Goal: Check status: Check status

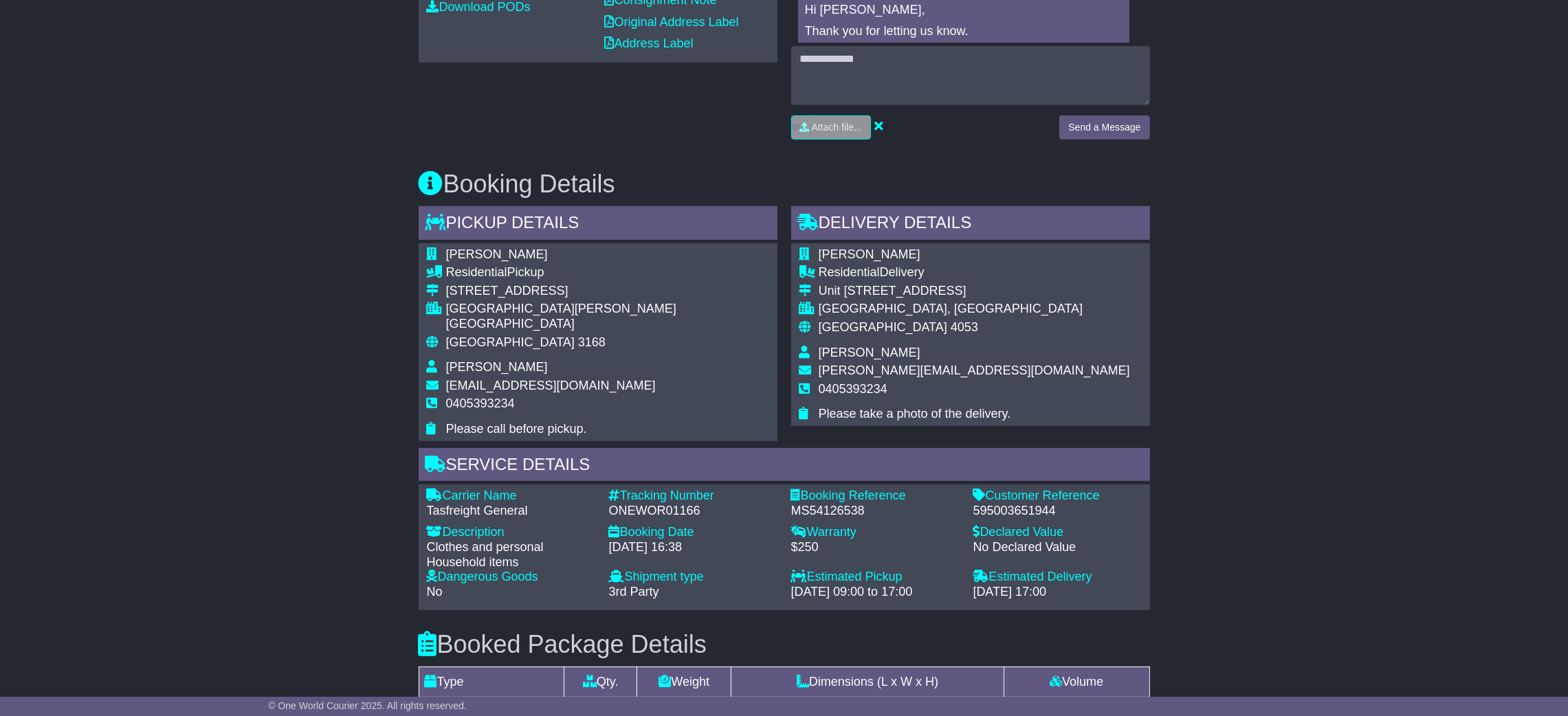
scroll to position [618, 0]
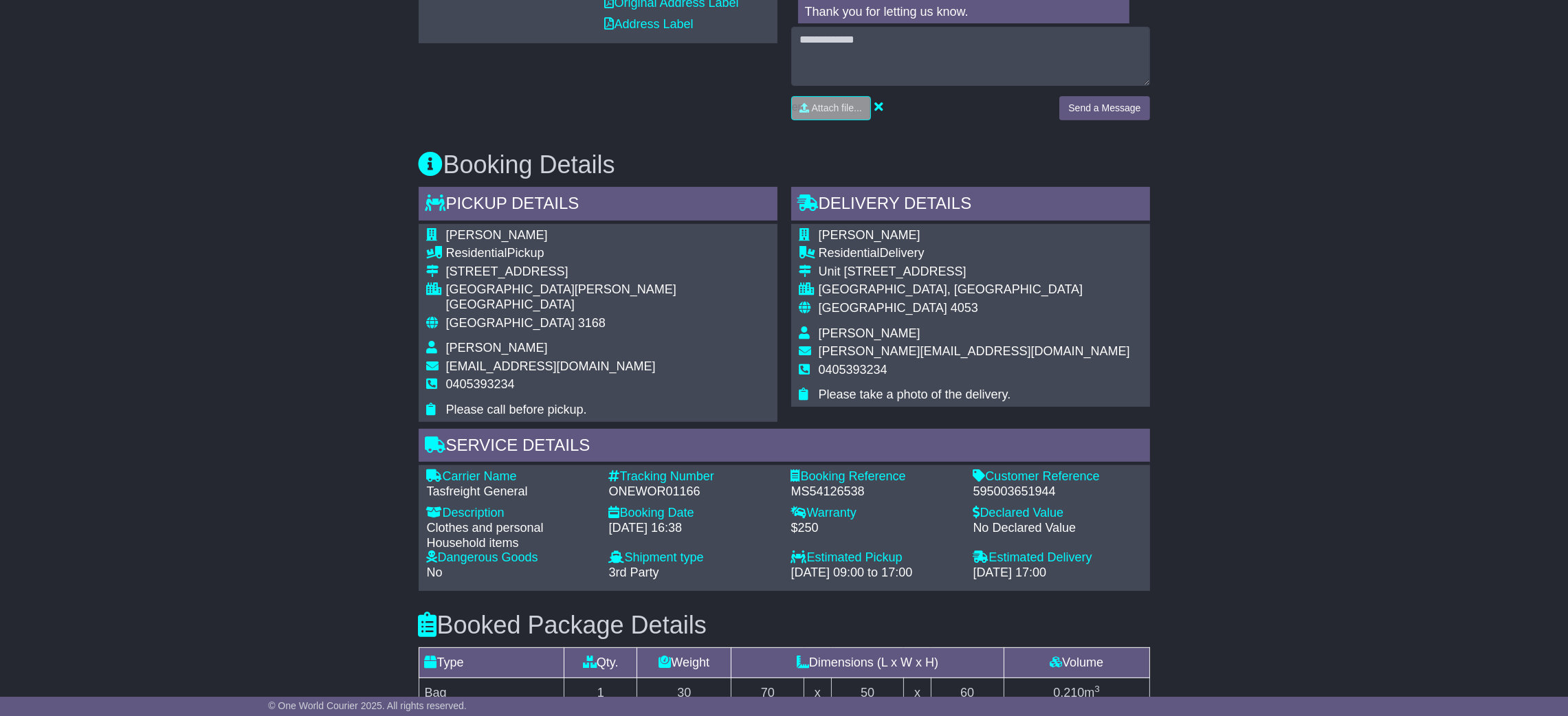
click at [686, 485] on div "ONEWOR01166" at bounding box center [693, 492] width 169 height 15
copy div "ONEWOR01166"
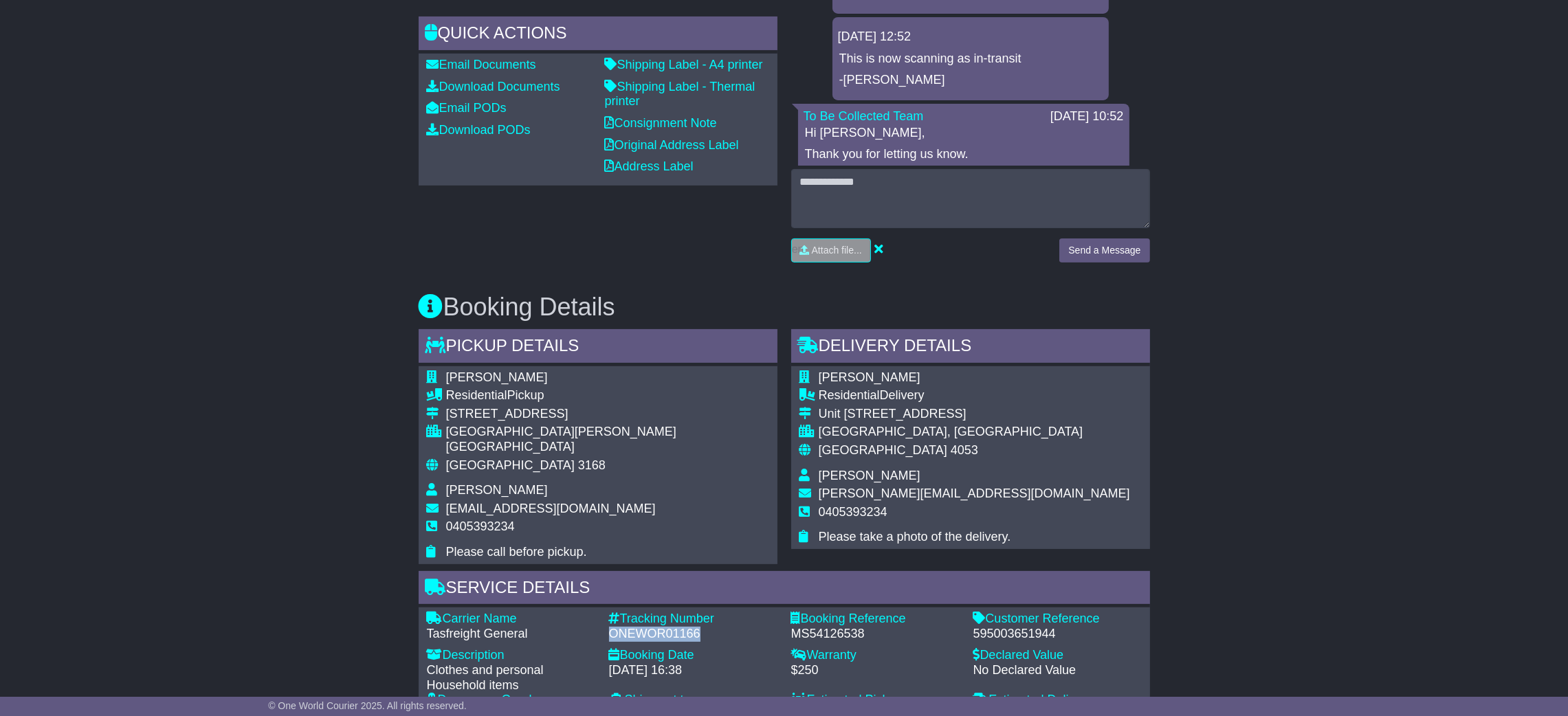
scroll to position [206, 0]
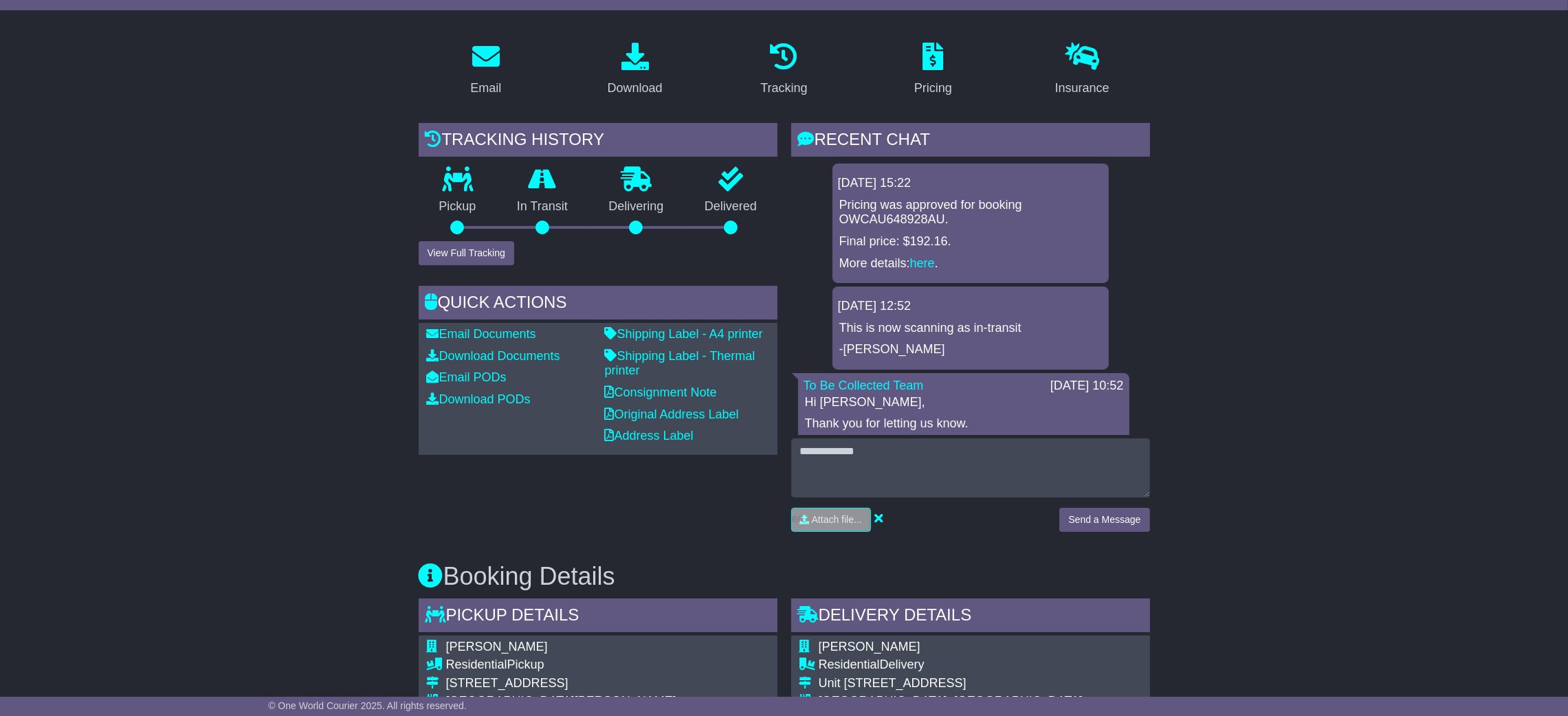
click at [478, 240] on div "Pickup" at bounding box center [457, 204] width 79 height 74
click at [477, 253] on button "View Full Tracking" at bounding box center [466, 253] width 95 height 24
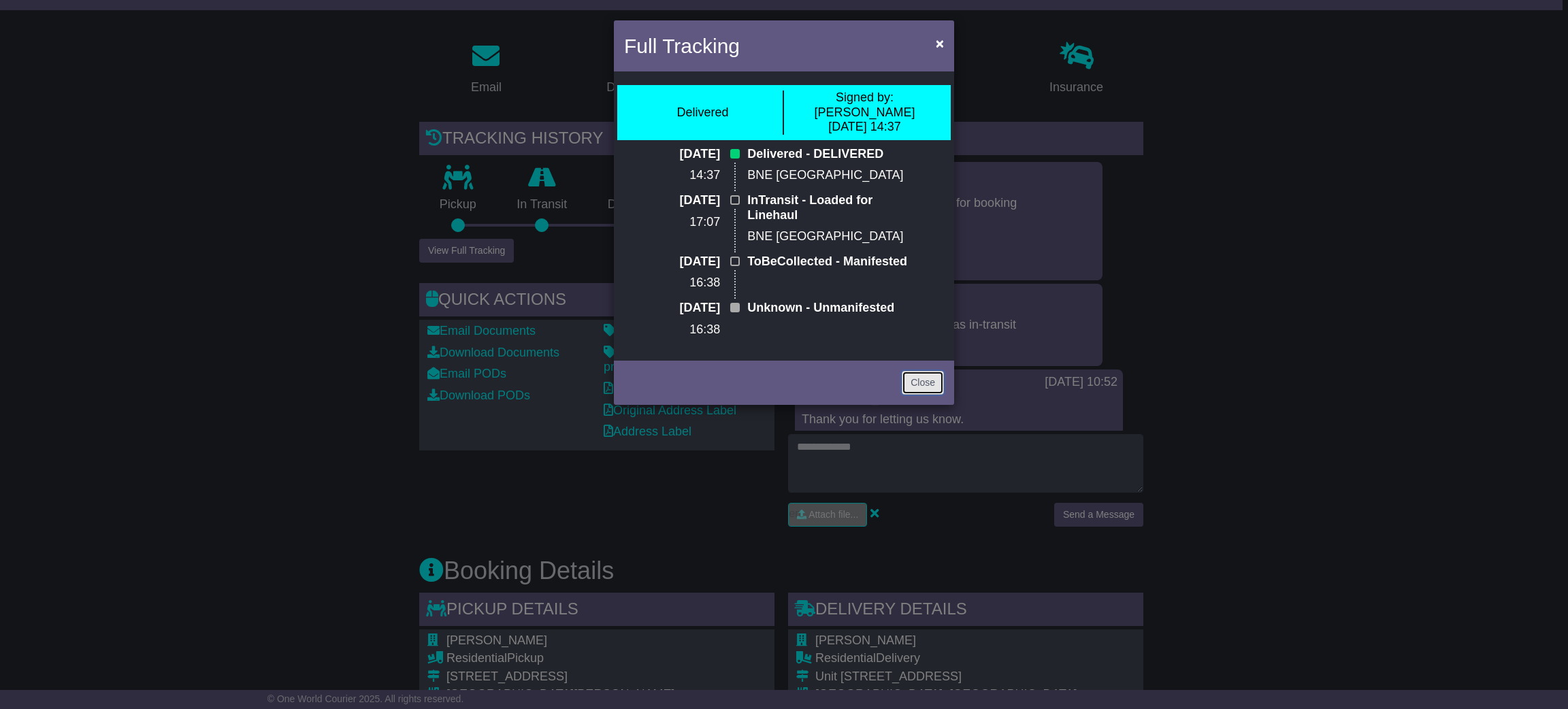
drag, startPoint x: 908, startPoint y: 403, endPoint x: 824, endPoint y: 395, distance: 84.4
click at [908, 395] on link "Close" at bounding box center [923, 383] width 42 height 24
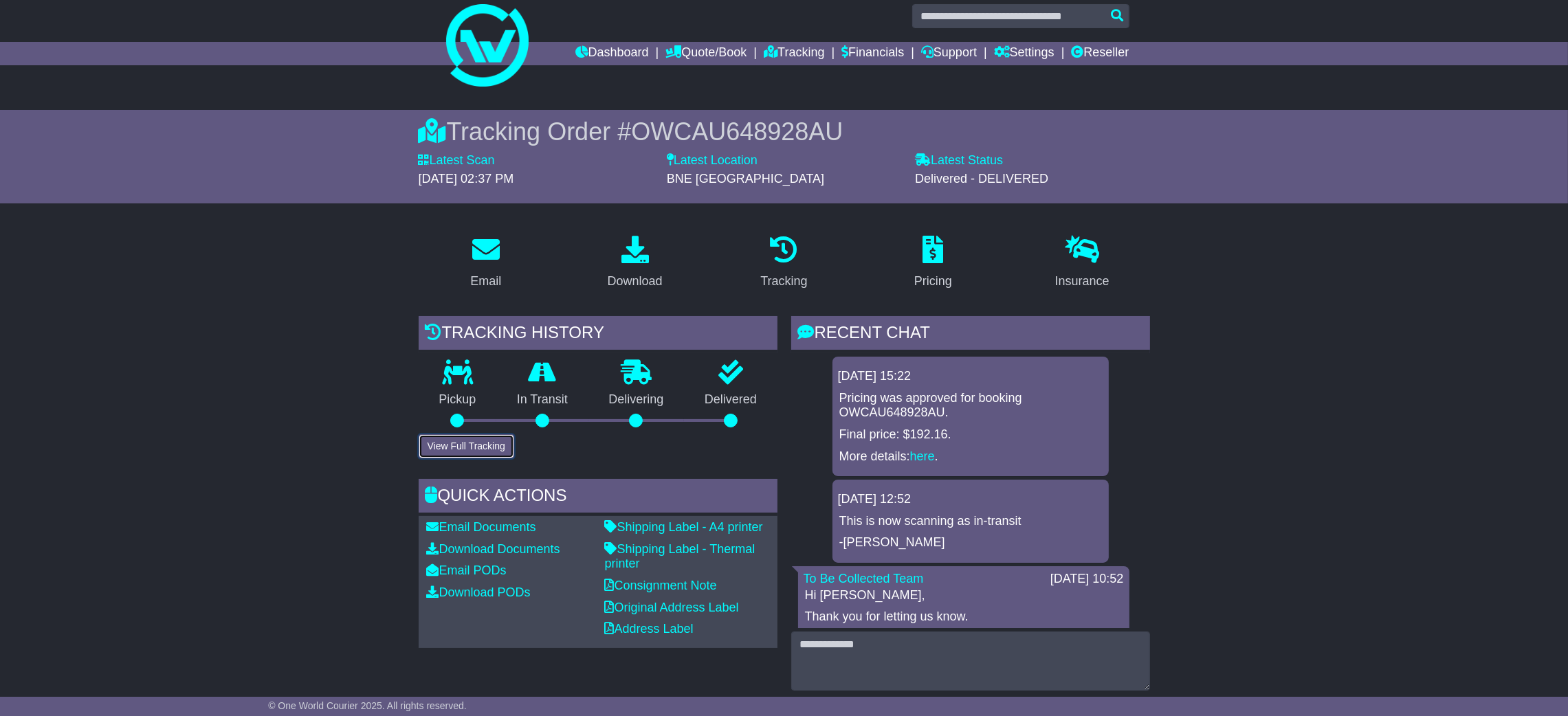
scroll to position [0, 0]
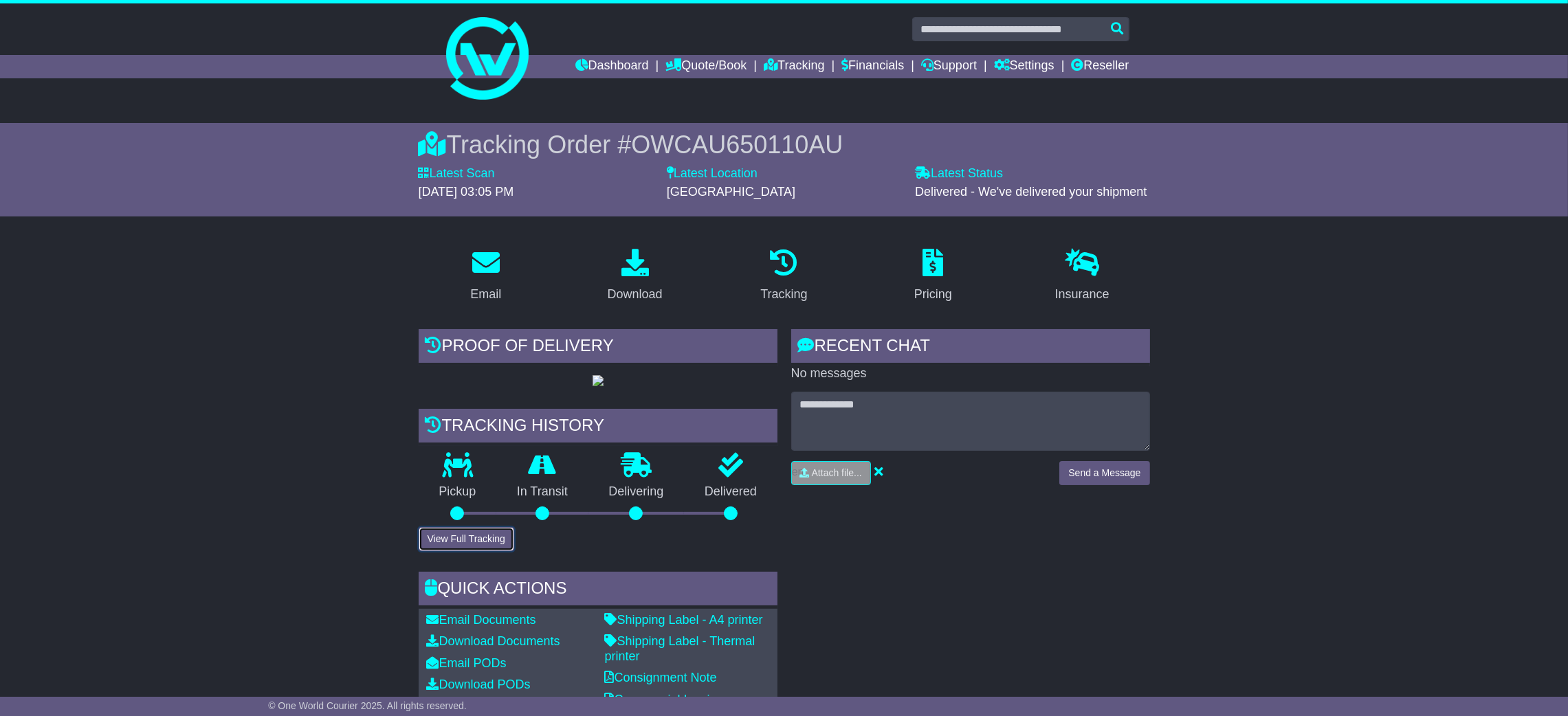
click at [485, 551] on button "View Full Tracking" at bounding box center [466, 539] width 95 height 24
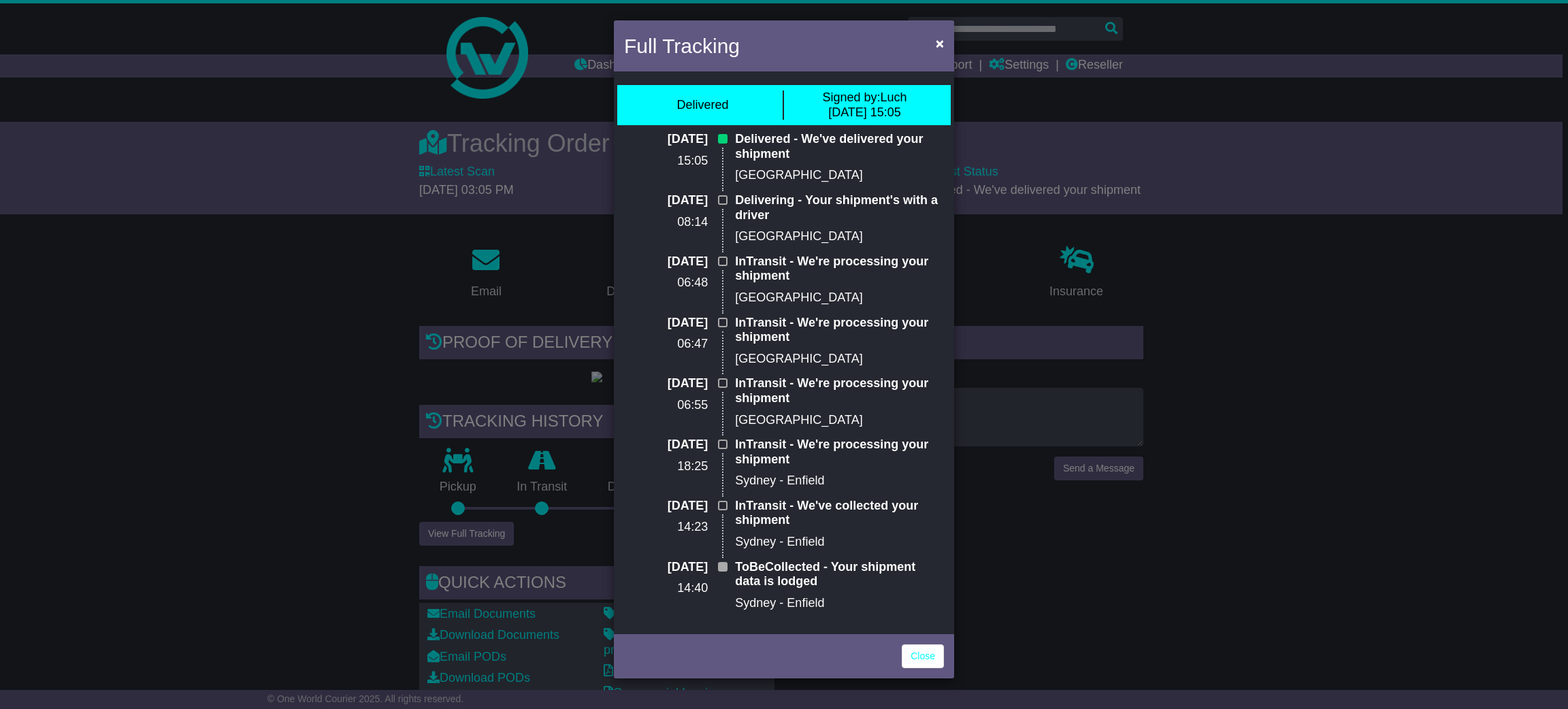
click at [1309, 385] on div "Full Tracking × Delivered Signed by: Luch 29 Sep 2025 15:05 29 Sep 2025 15:05 D…" at bounding box center [784, 354] width 1568 height 709
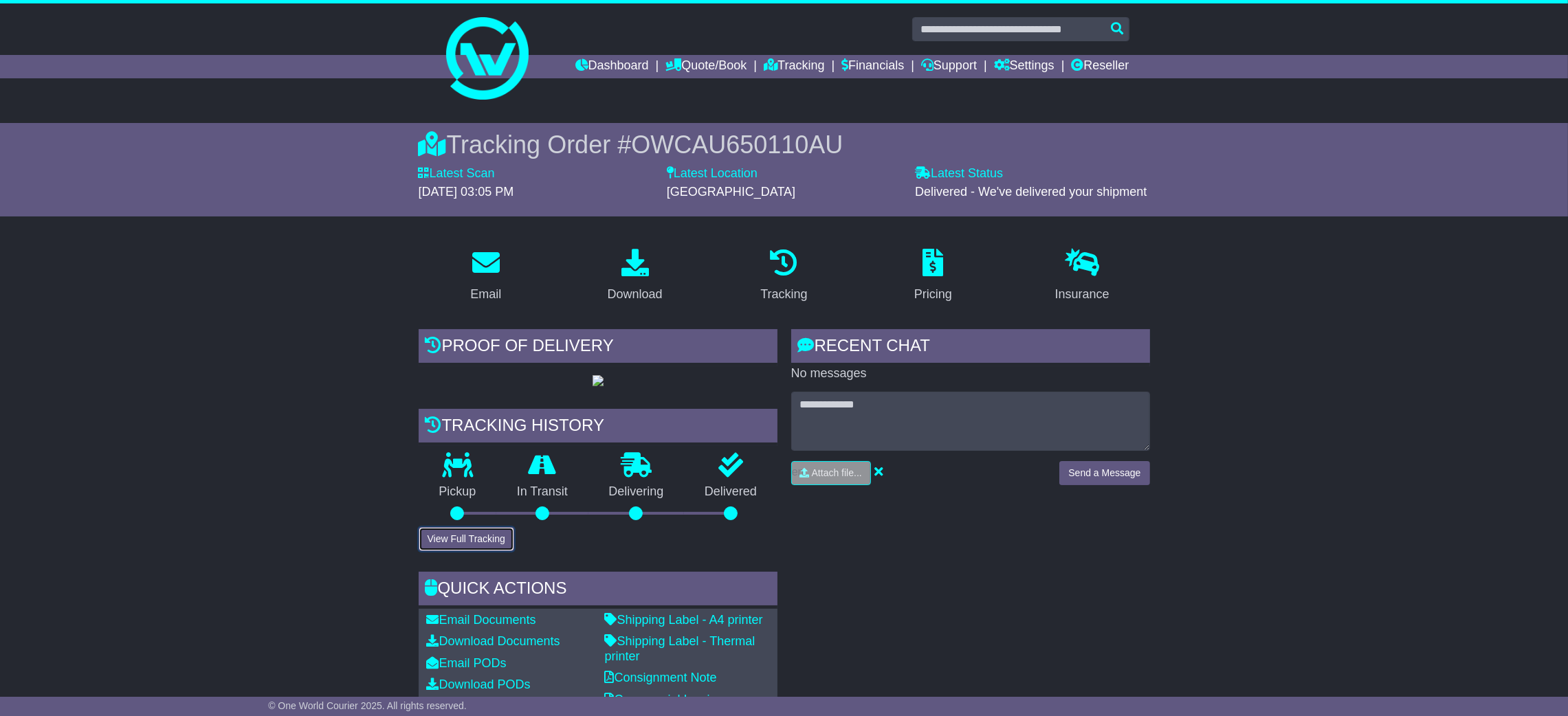
drag, startPoint x: 471, startPoint y: 588, endPoint x: 514, endPoint y: 560, distance: 51.3
click at [471, 551] on button "View Full Tracking" at bounding box center [466, 539] width 95 height 24
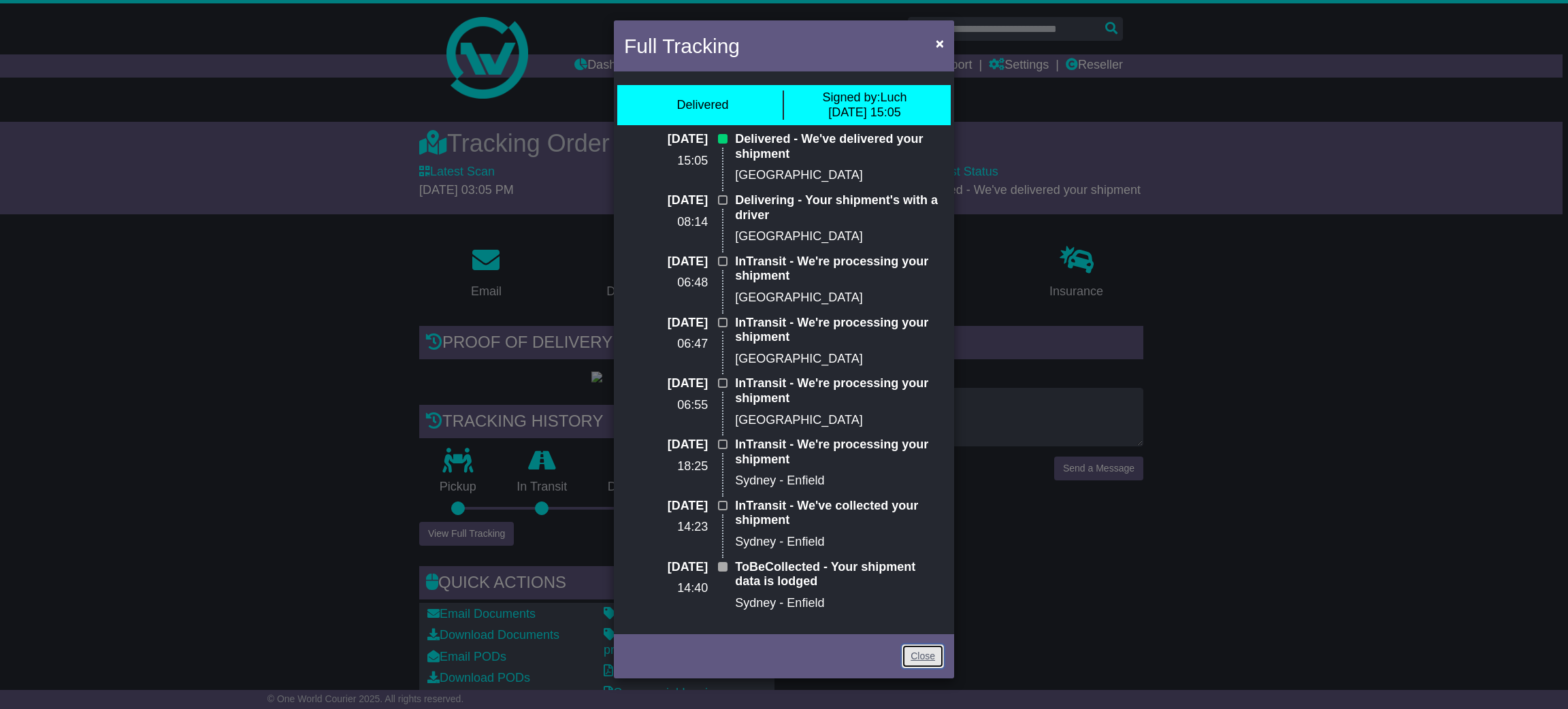
click at [936, 645] on link "Close" at bounding box center [923, 656] width 42 height 24
